Goal: Information Seeking & Learning: Learn about a topic

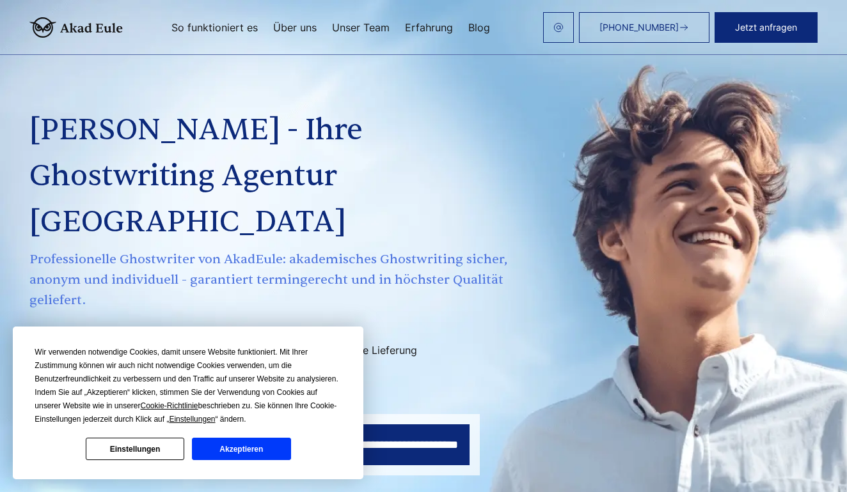
click at [233, 446] on button "Akzeptieren" at bounding box center [241, 449] width 98 height 22
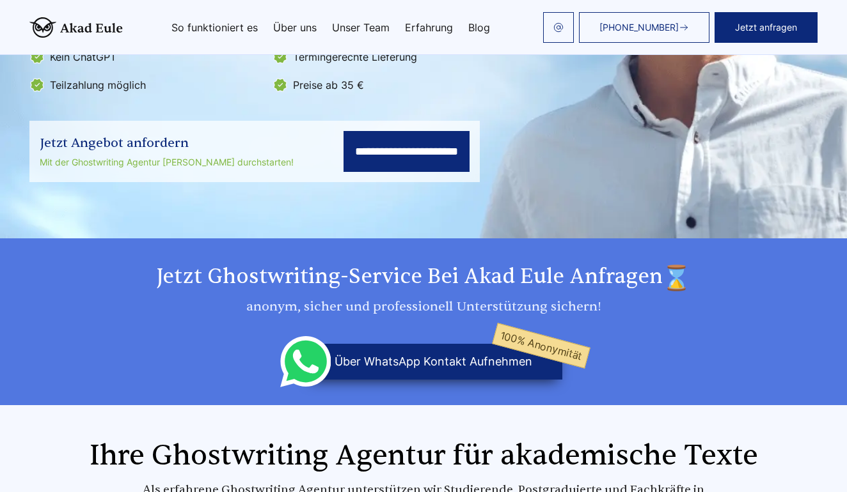
scroll to position [300, 0]
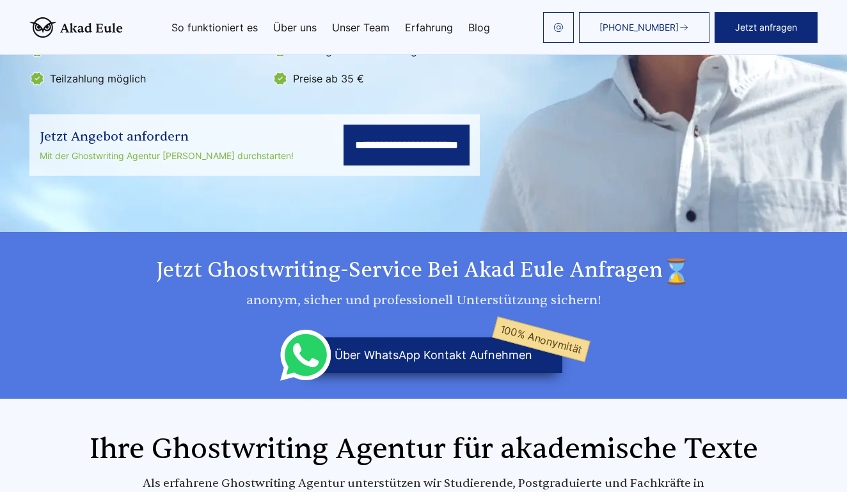
click at [343, 125] on input "**********" at bounding box center [406, 145] width 126 height 41
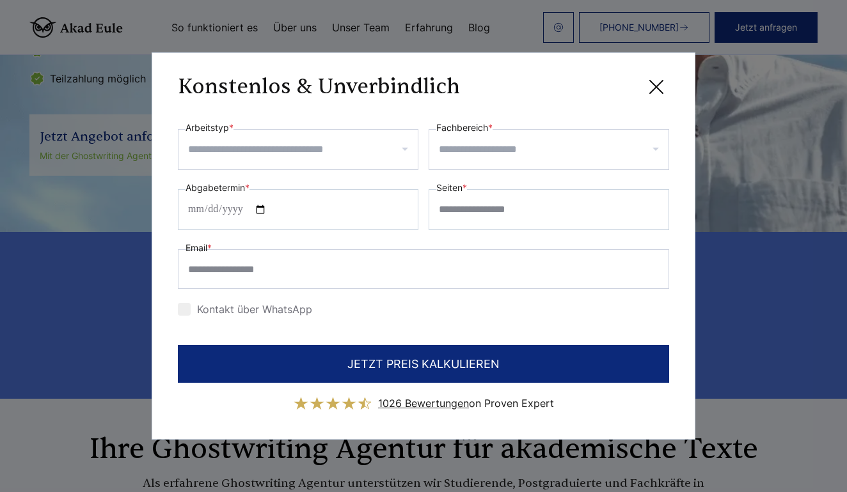
click at [290, 150] on input "Arbeitstyp *" at bounding box center [303, 149] width 230 height 20
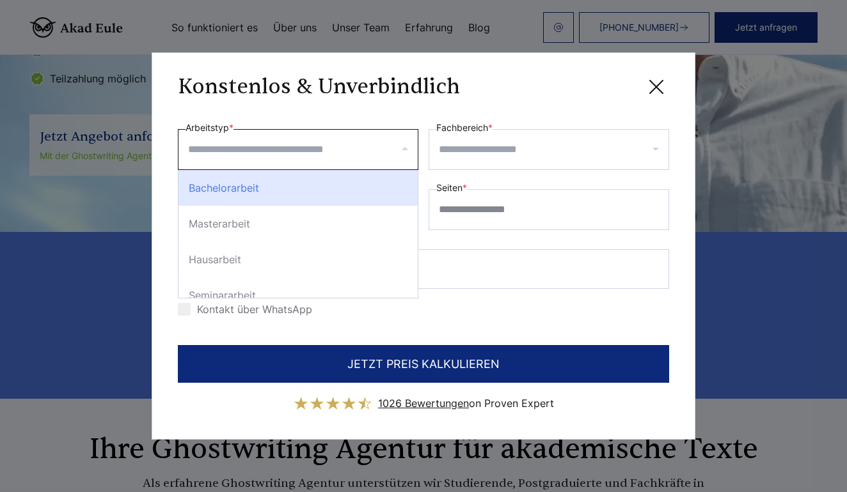
click at [244, 198] on div "Bachelorarbeit" at bounding box center [297, 188] width 239 height 36
select select "**"
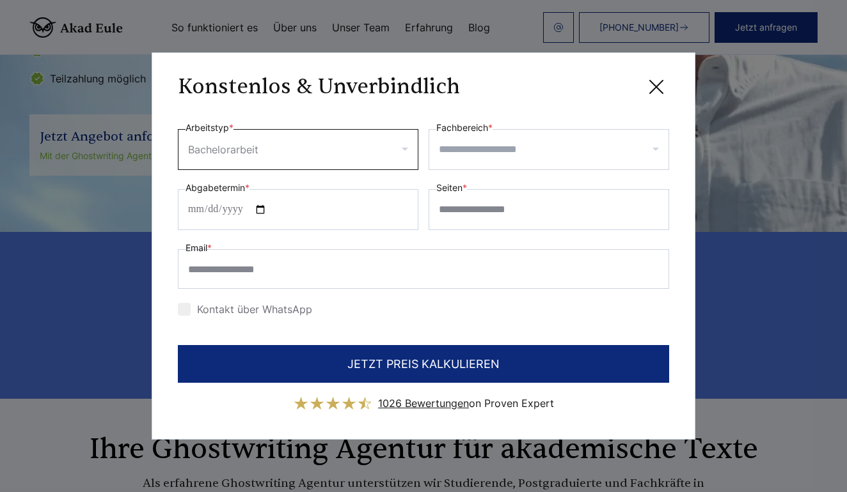
click at [469, 158] on input "Fachbereich *" at bounding box center [554, 149] width 230 height 20
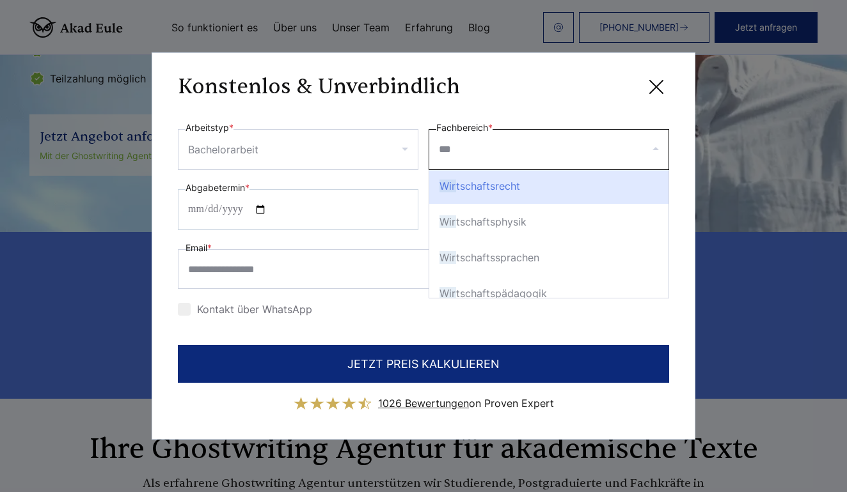
scroll to position [0, 0]
type input "**********"
drag, startPoint x: 475, startPoint y: 206, endPoint x: 498, endPoint y: 263, distance: 61.8
click at [498, 263] on span "Wirtschaftsp" at bounding box center [470, 259] width 62 height 13
select select "***"
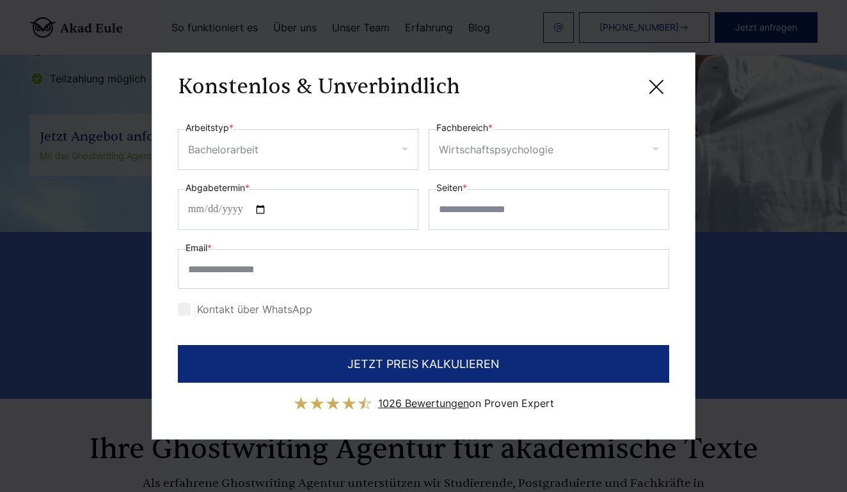
click at [422, 104] on div "**********" at bounding box center [424, 246] width 544 height 388
click at [263, 205] on input "Abgabetermin *" at bounding box center [298, 209] width 240 height 41
type input "**********"
click at [314, 204] on input "**********" at bounding box center [298, 209] width 240 height 41
click at [494, 191] on input "Seiten *" at bounding box center [548, 209] width 240 height 41
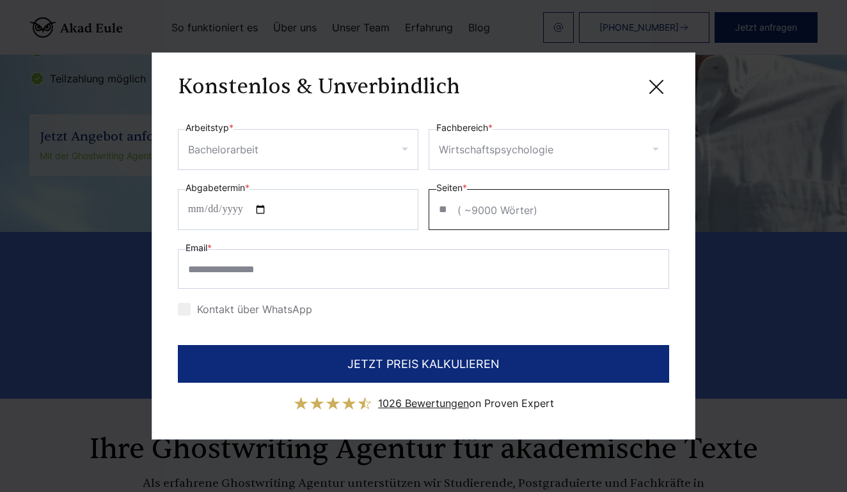
type input "**"
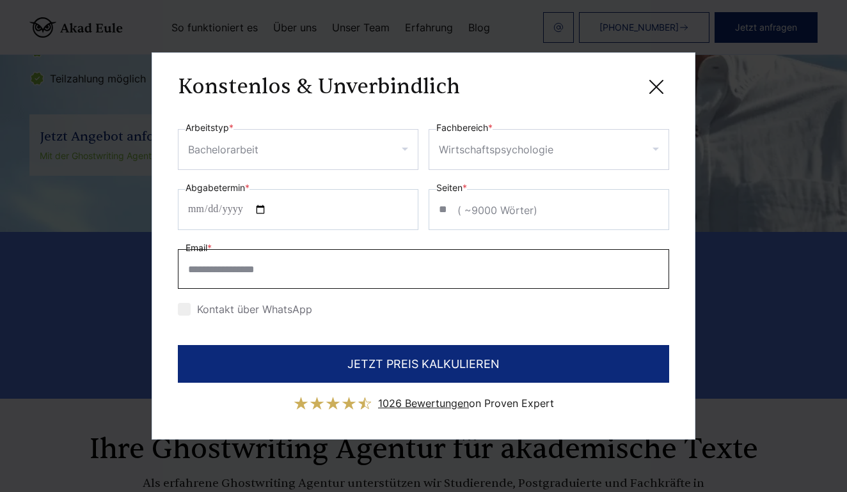
click at [290, 270] on input "Email *" at bounding box center [423, 269] width 491 height 40
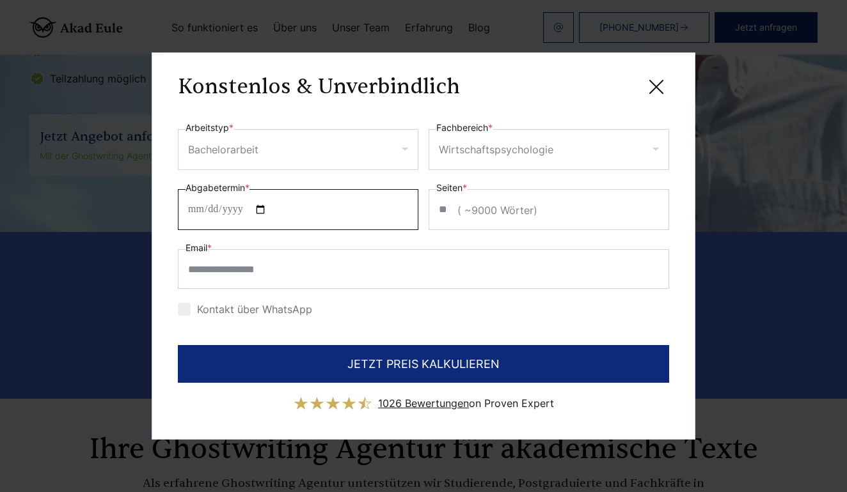
click at [306, 226] on input "**********" at bounding box center [298, 209] width 240 height 41
click at [382, 308] on div "Kontakt über WhatsApp" at bounding box center [423, 309] width 491 height 20
click at [655, 86] on icon at bounding box center [656, 87] width 13 height 13
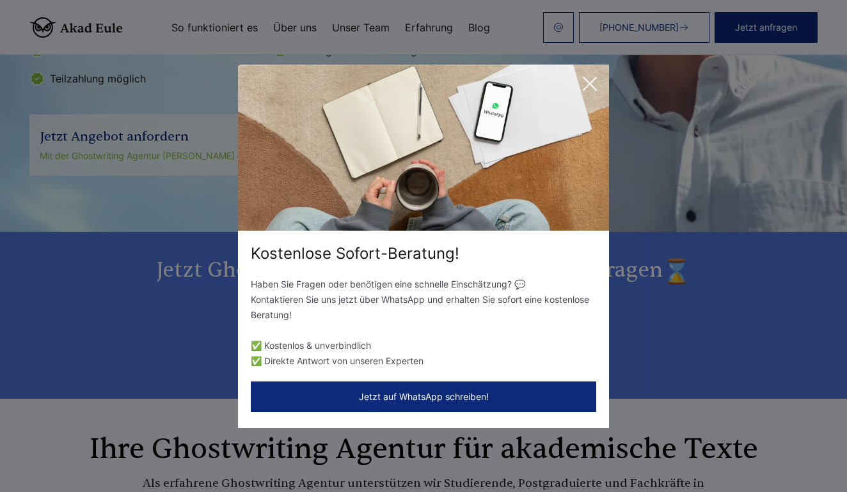
click at [590, 87] on icon at bounding box center [590, 84] width 26 height 26
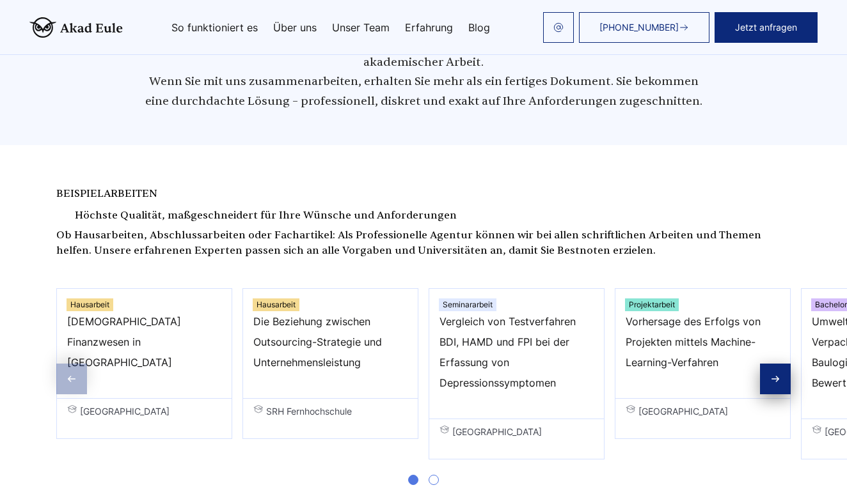
scroll to position [923, 0]
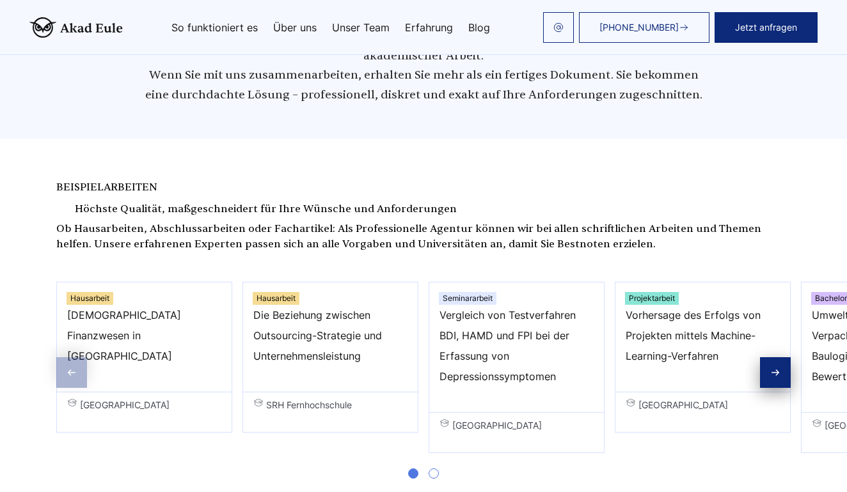
click at [781, 357] on div "Next slide" at bounding box center [775, 372] width 31 height 31
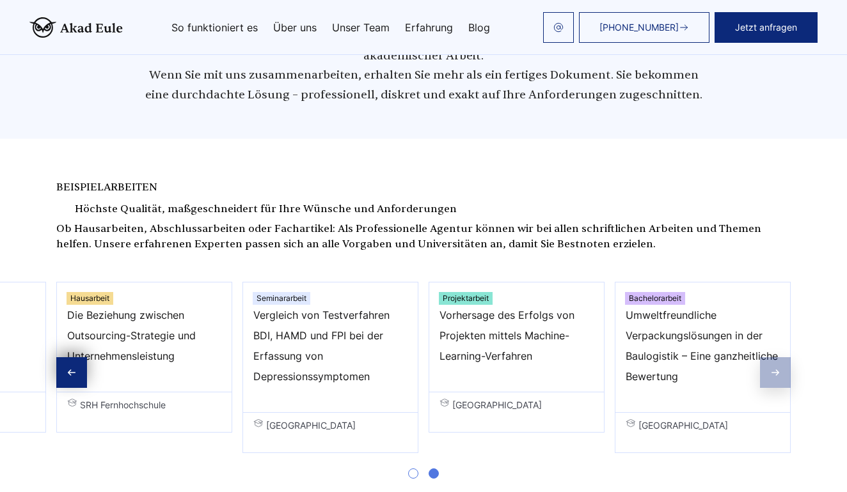
click at [781, 306] on div "Bachelorarbeit Umweltfreundliche Verpackungslösungen in der Baulogistik – Eine …" at bounding box center [703, 367] width 176 height 171
click at [80, 357] on div "Previous slide" at bounding box center [71, 372] width 31 height 31
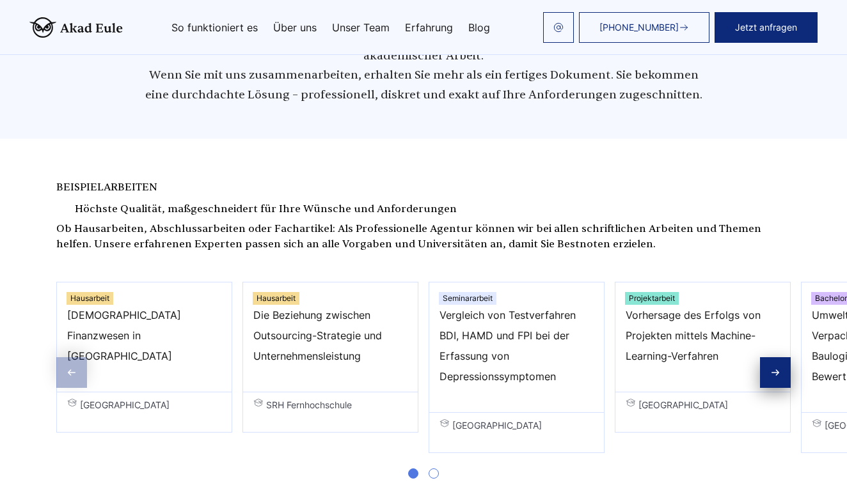
click at [80, 312] on div "Hausarbeit [DEMOGRAPHIC_DATA] Finanzwesen in [GEOGRAPHIC_DATA] [GEOGRAPHIC_DATA]" at bounding box center [144, 357] width 176 height 151
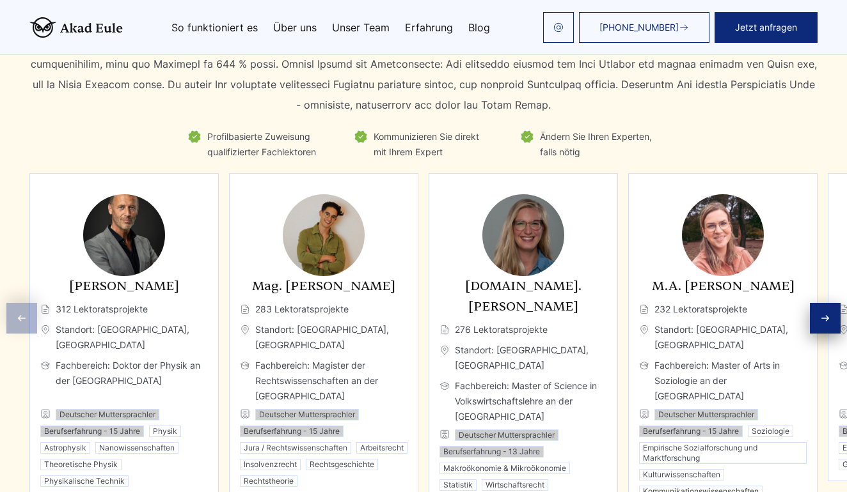
scroll to position [4554, 0]
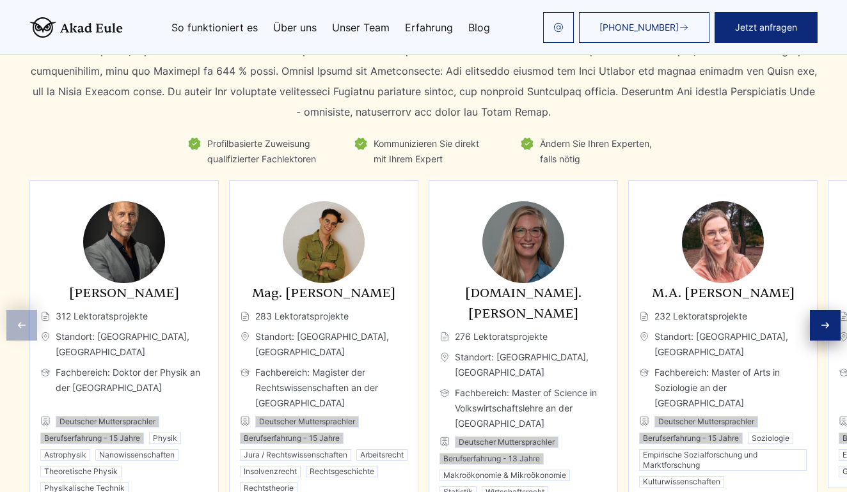
click at [819, 310] on div "Next slide" at bounding box center [825, 325] width 31 height 31
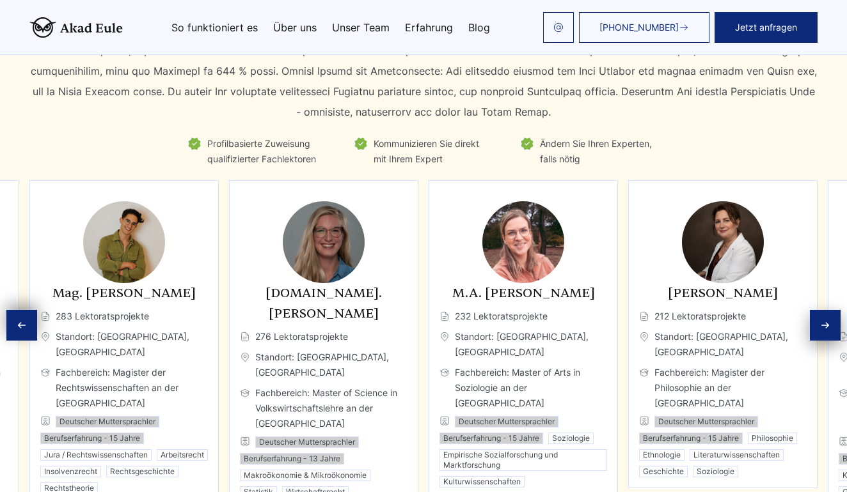
click at [819, 310] on div "Next slide" at bounding box center [825, 325] width 31 height 31
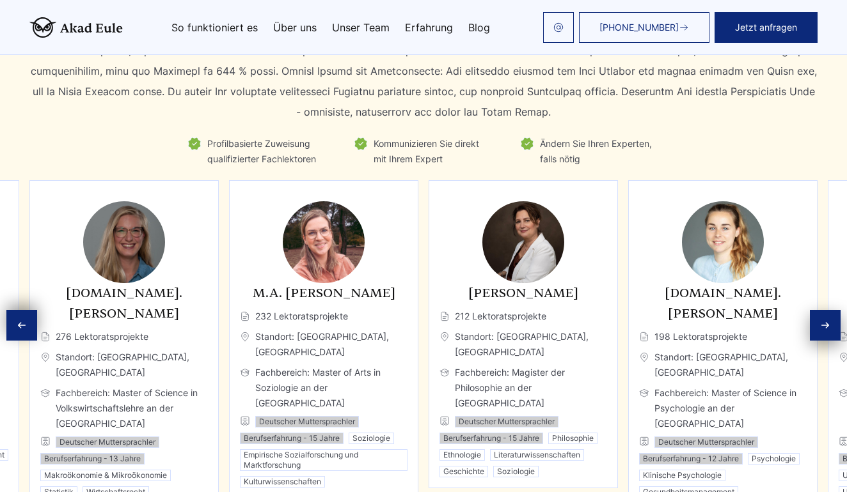
click at [819, 310] on div "Next slide" at bounding box center [825, 325] width 31 height 31
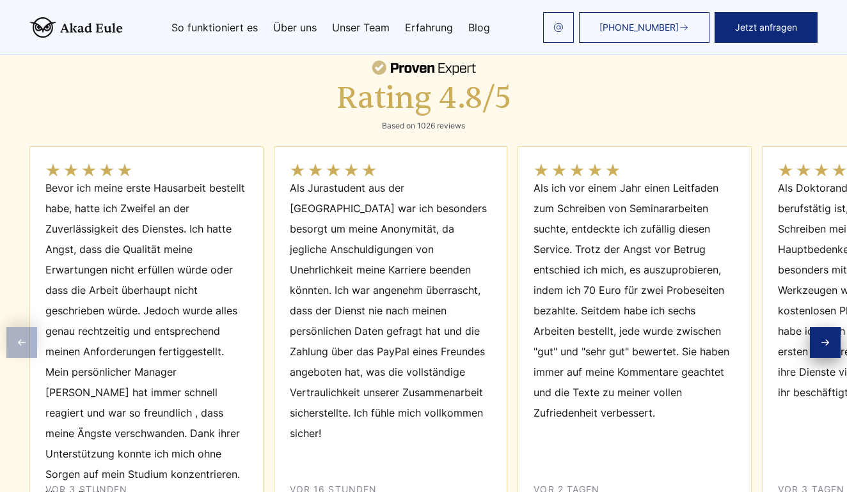
scroll to position [6004, 0]
click at [817, 327] on div "Next slide" at bounding box center [825, 342] width 31 height 31
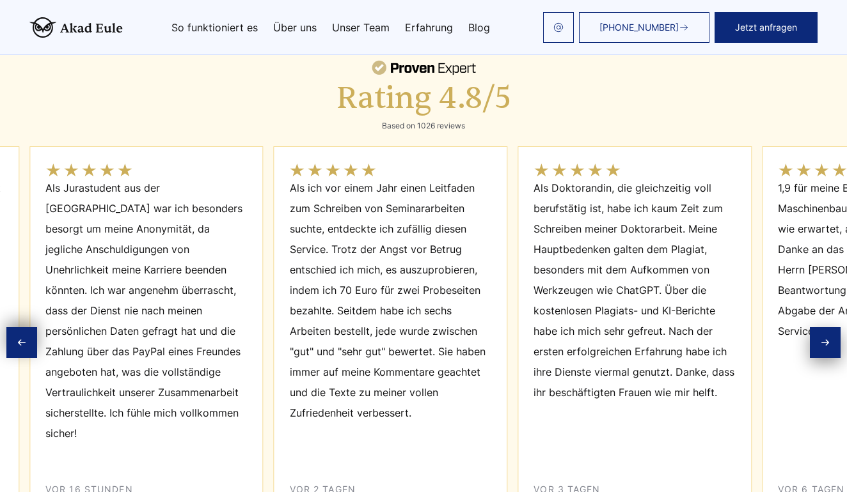
click at [817, 327] on div "Next slide" at bounding box center [825, 342] width 31 height 31
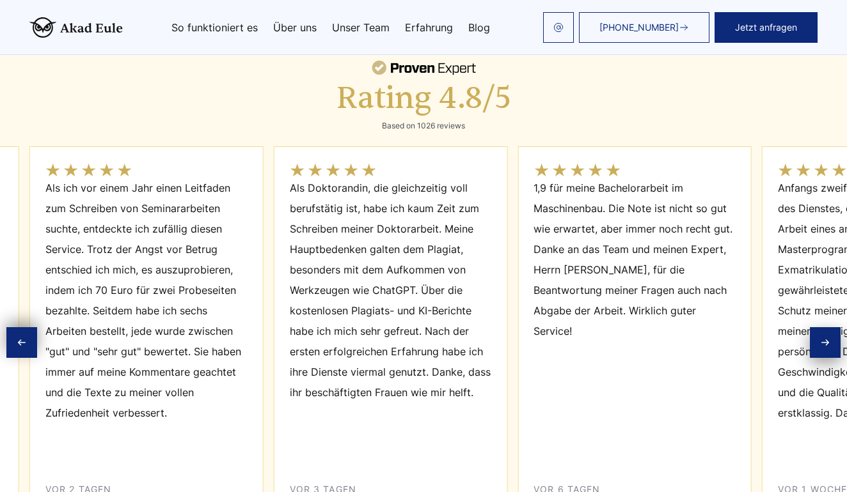
click at [817, 327] on div "Next slide" at bounding box center [825, 342] width 31 height 31
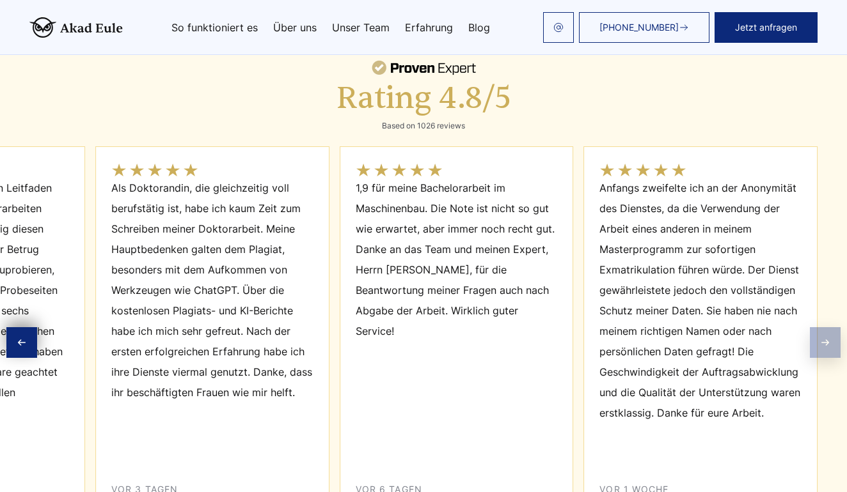
click at [817, 257] on div "Anfangs zweifelte ich an der Anonymität des Dienstes, da die Verwendung der Arb…" at bounding box center [700, 328] width 234 height 364
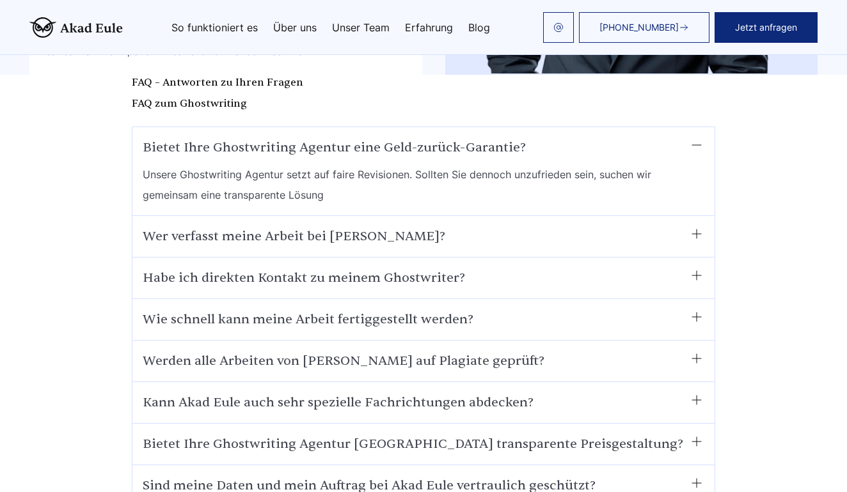
scroll to position [7164, 0]
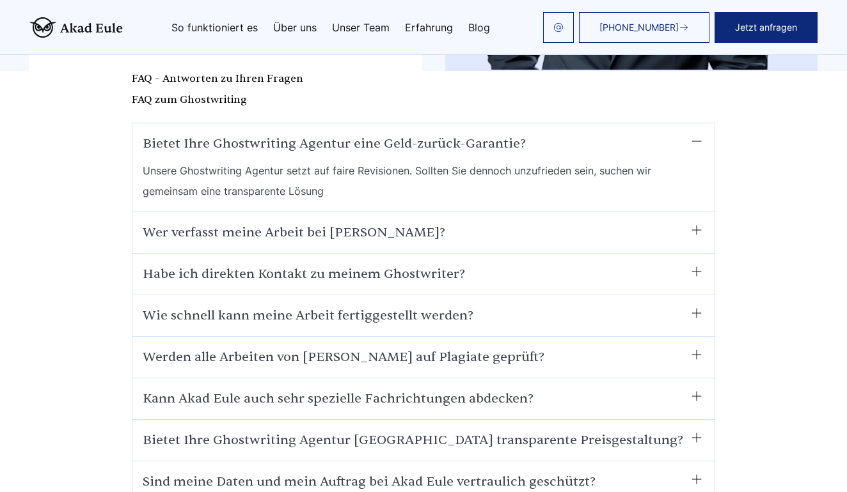
click at [664, 223] on summary "Wer verfasst meine Arbeit bei [PERSON_NAME]?" at bounding box center [423, 233] width 561 height 20
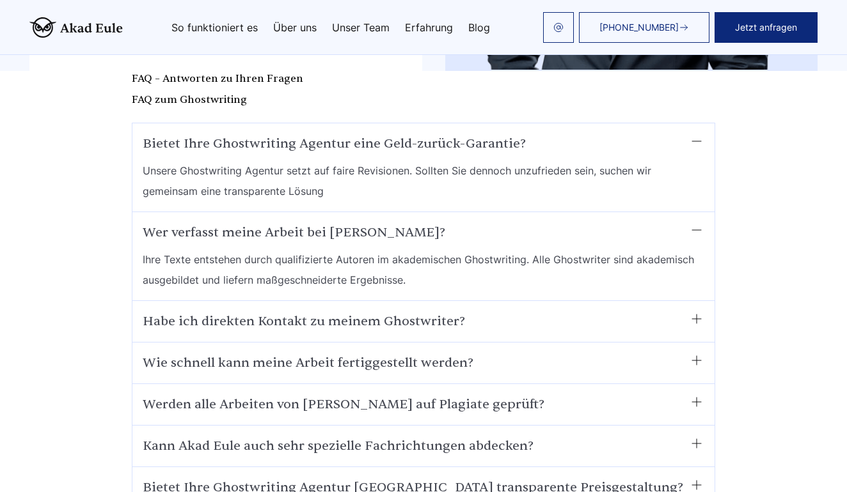
click at [671, 223] on summary "Wer verfasst meine Arbeit bei [PERSON_NAME]?" at bounding box center [423, 233] width 561 height 20
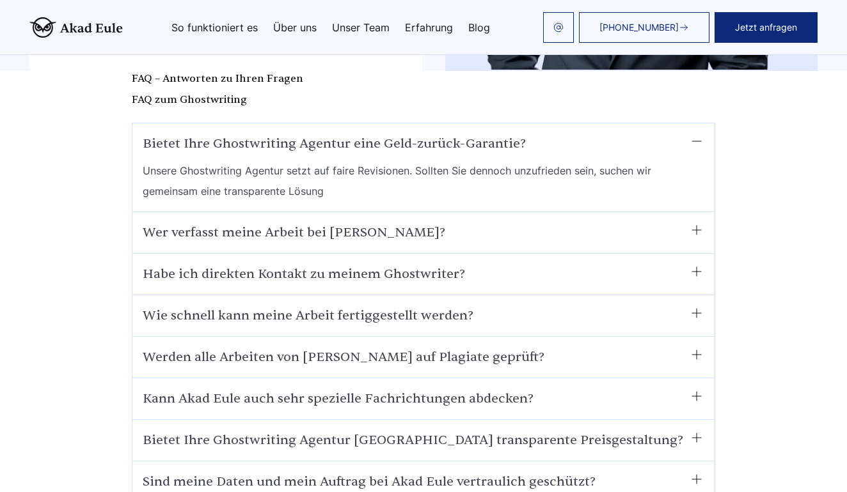
click at [670, 306] on summary "Wie schnell kann meine Arbeit fertiggestellt werden?" at bounding box center [423, 316] width 561 height 20
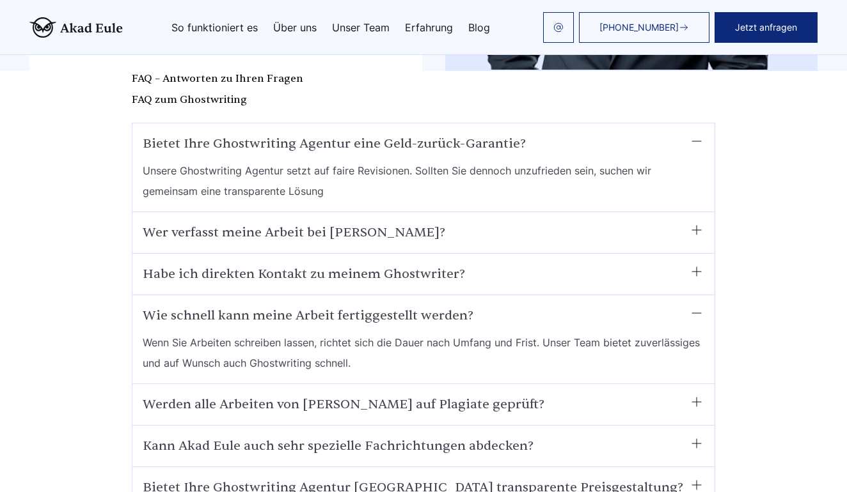
click at [670, 306] on summary "Wie schnell kann meine Arbeit fertiggestellt werden?" at bounding box center [423, 316] width 561 height 20
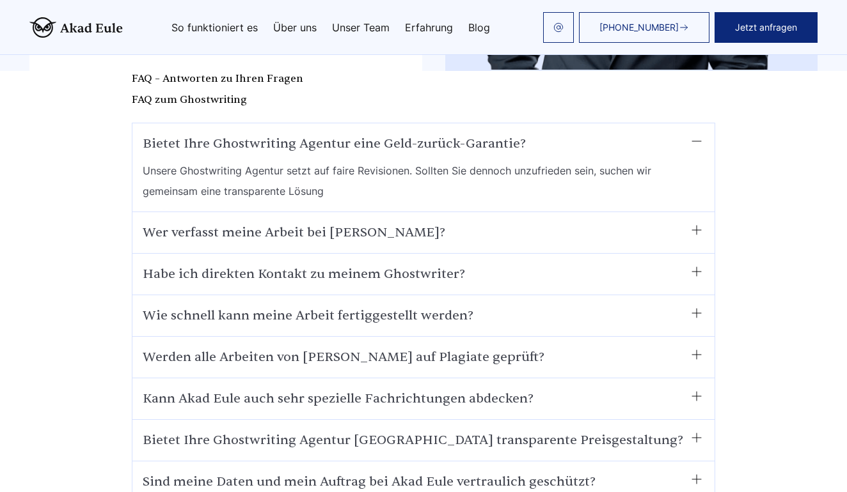
click at [666, 337] on div "Werden alle Arbeiten von [PERSON_NAME] auf Plagiate geprüft? Ja, jede Arbeit wi…" at bounding box center [423, 358] width 582 height 42
click at [654, 347] on summary "Werden alle Arbeiten von [PERSON_NAME] auf Plagiate geprüft?" at bounding box center [423, 357] width 561 height 20
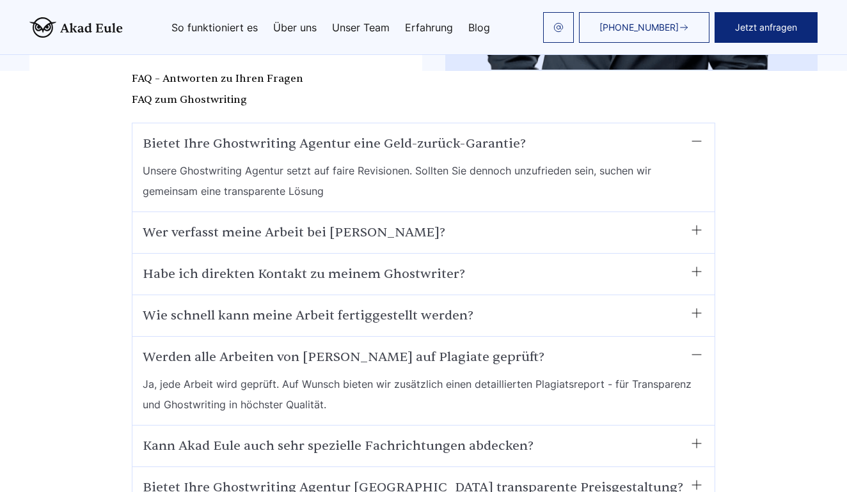
click at [654, 347] on summary "Werden alle Arbeiten von [PERSON_NAME] auf Plagiate geprüft?" at bounding box center [423, 357] width 561 height 20
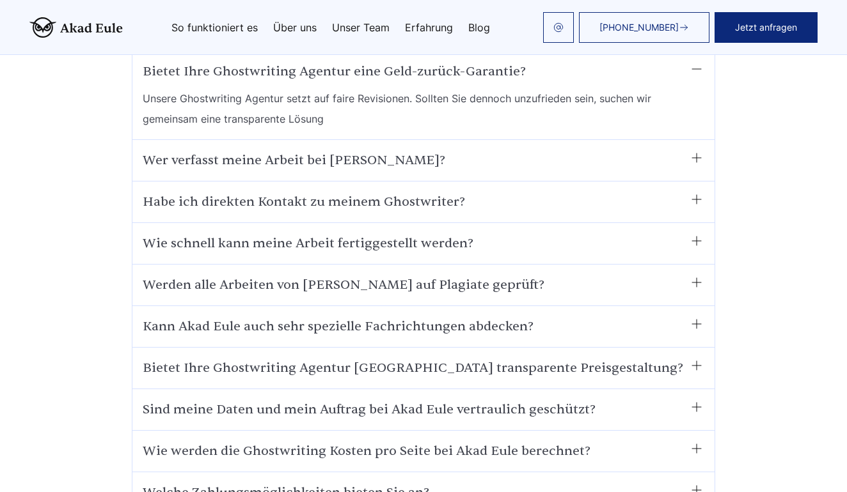
scroll to position [7237, 0]
click at [642, 440] on summary "Wie werden die Ghostwriting Kosten pro Seite bei Akad Eule berechnet?" at bounding box center [423, 450] width 561 height 20
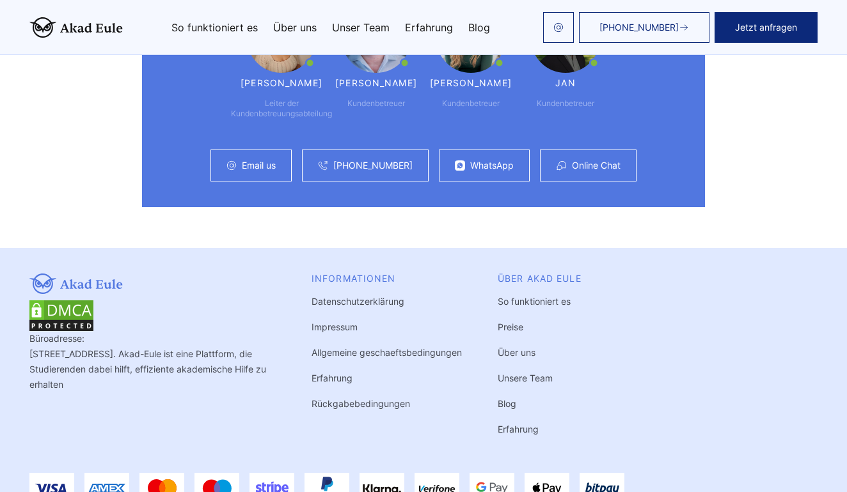
scroll to position [7881, 0]
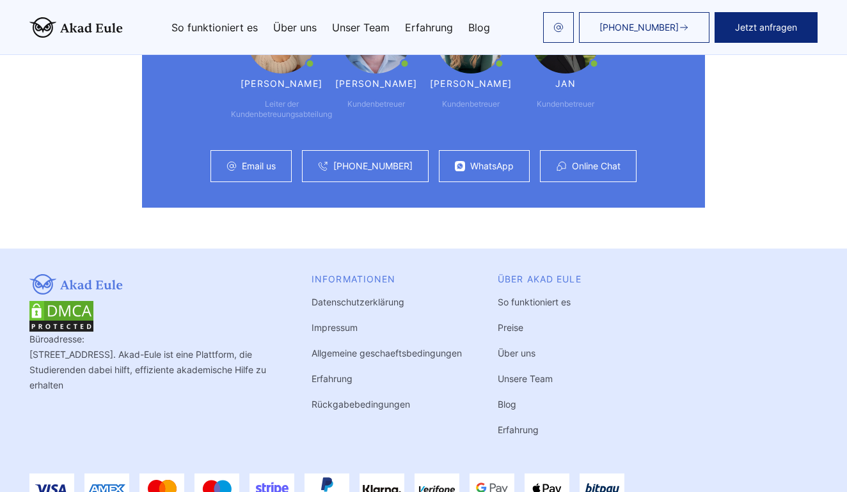
click at [533, 373] on link "Unsere Team" at bounding box center [525, 378] width 55 height 11
